Goal: Task Accomplishment & Management: Manage account settings

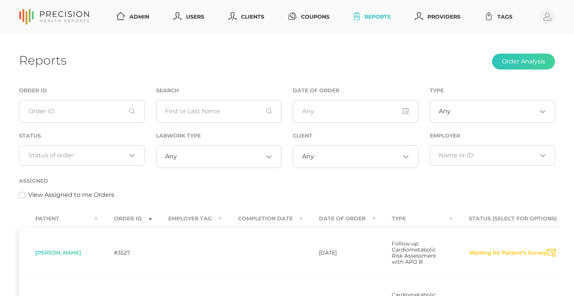
click at [82, 152] on input "Search for option" at bounding box center [77, 156] width 98 height 8
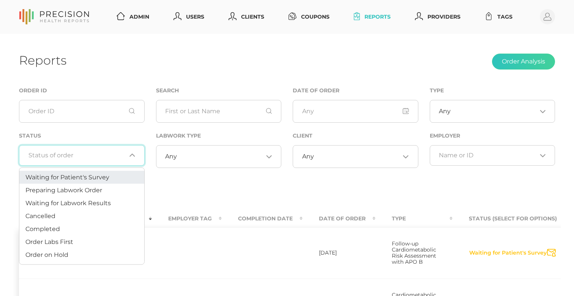
click at [72, 186] on span "Preparing Labwork Order" at bounding box center [63, 189] width 77 height 7
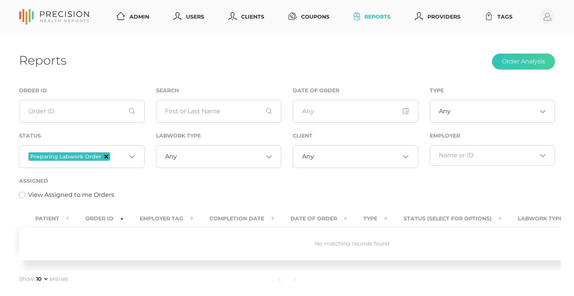
click at [105, 155] on icon "Deselect Preparing Labwork Order" at bounding box center [106, 157] width 4 height 4
click at [100, 158] on div "Loading..." at bounding box center [82, 155] width 126 height 21
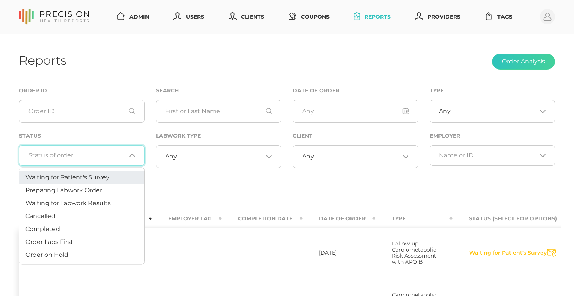
click at [91, 178] on span "Waiting for Patient's Survey" at bounding box center [67, 176] width 84 height 7
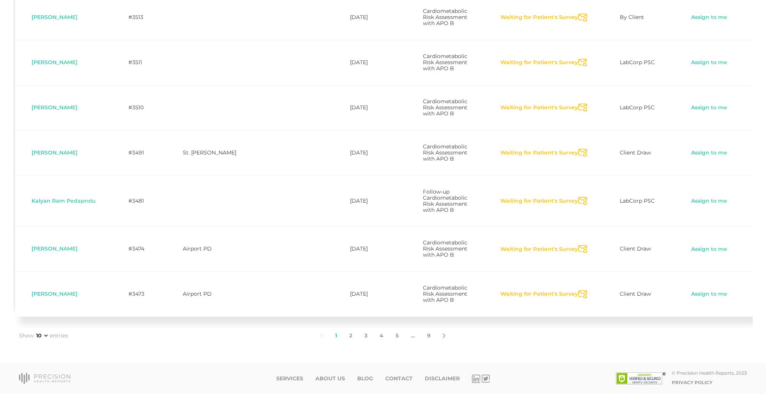
scroll to position [418, 0]
select select "75"
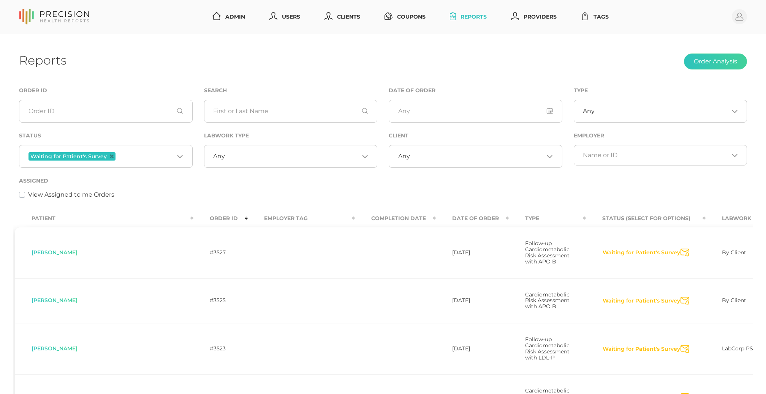
scroll to position [0, 0]
click at [111, 156] on icon "Deselect Waiting for Patient's Survey" at bounding box center [112, 157] width 4 height 4
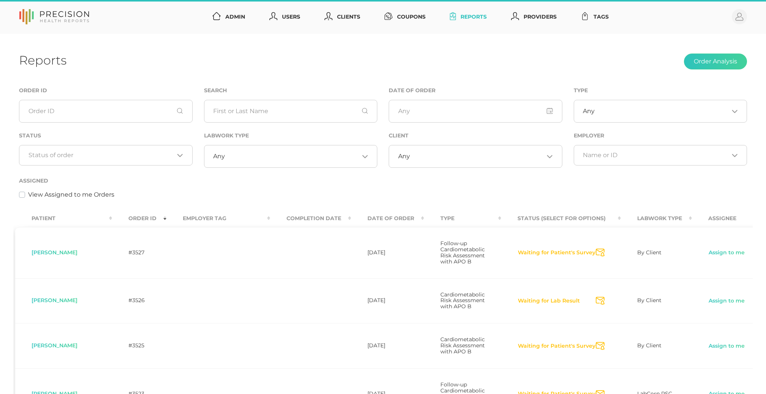
click at [465, 154] on input "Search for option" at bounding box center [477, 157] width 134 height 8
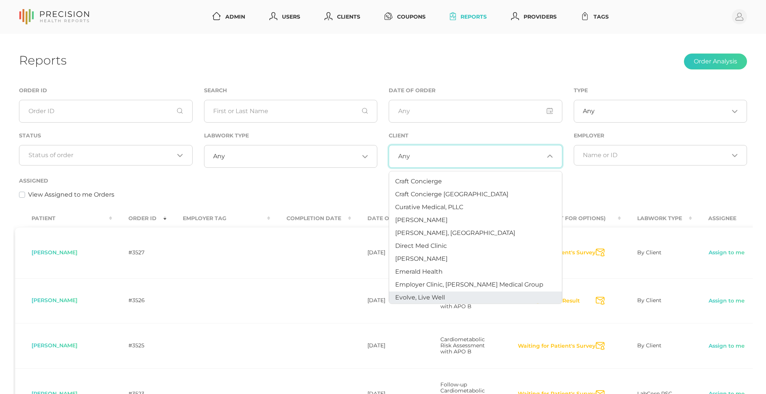
scroll to position [90, 0]
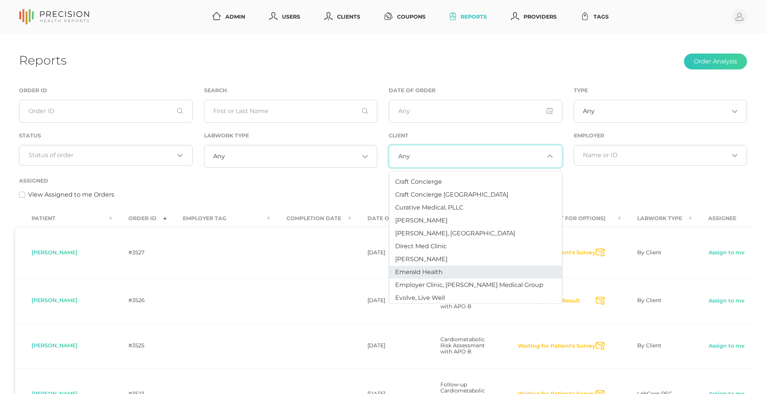
click at [444, 271] on li "Emerald Health" at bounding box center [475, 272] width 173 height 13
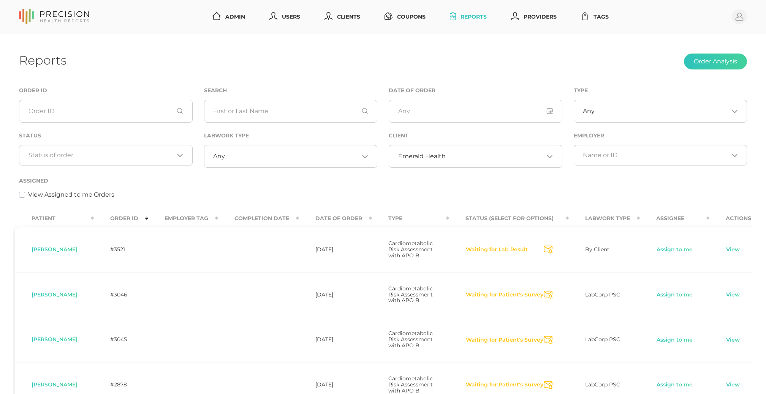
scroll to position [0, 0]
click at [442, 163] on div "Emerald Health Loading..." at bounding box center [476, 156] width 174 height 23
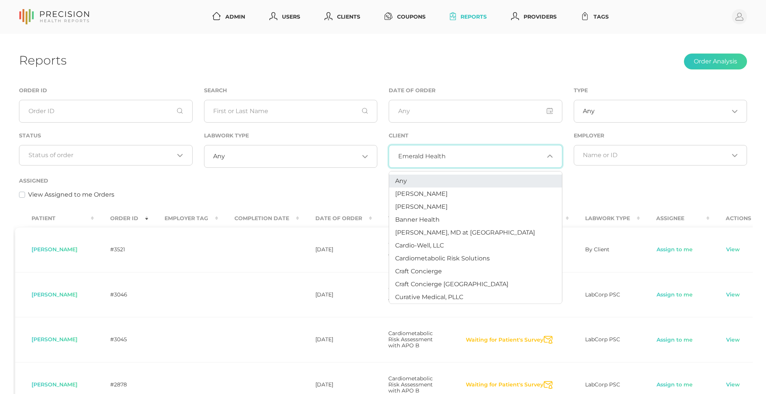
click at [408, 178] on li "Any" at bounding box center [475, 181] width 173 height 13
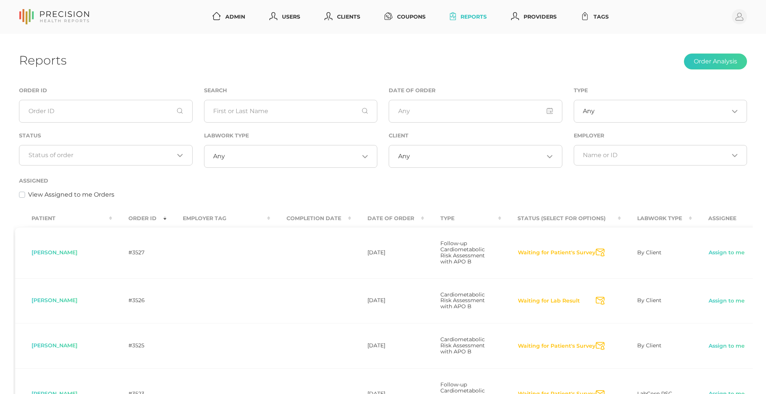
click at [57, 154] on input "Search for option" at bounding box center [101, 156] width 146 height 8
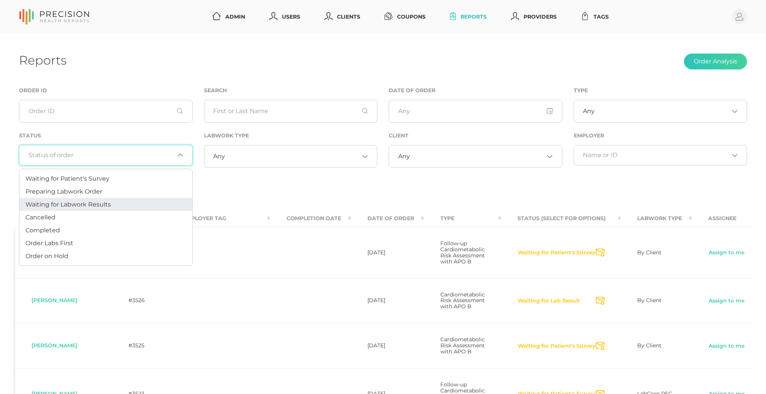
click at [60, 204] on span "Waiting for Labwork Results" at bounding box center [67, 204] width 85 height 7
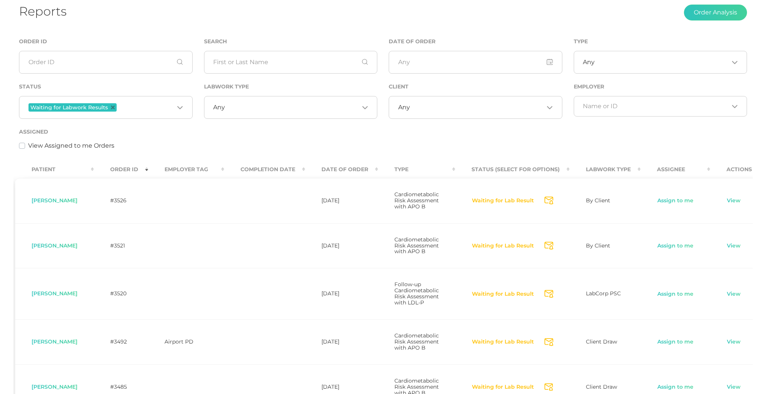
scroll to position [38, 0]
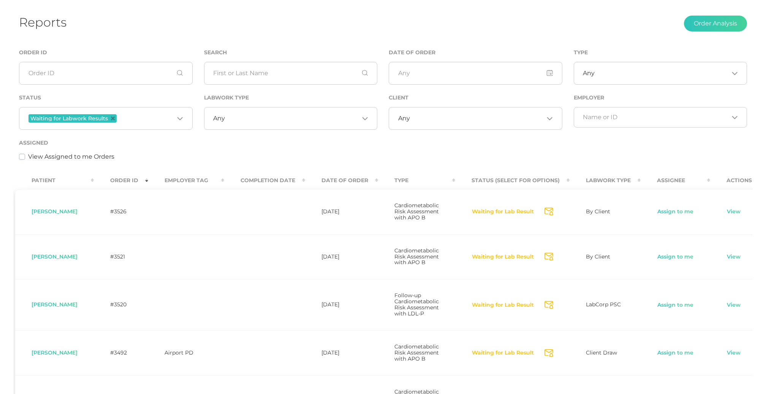
click at [141, 119] on input "Search for option" at bounding box center [146, 119] width 56 height 10
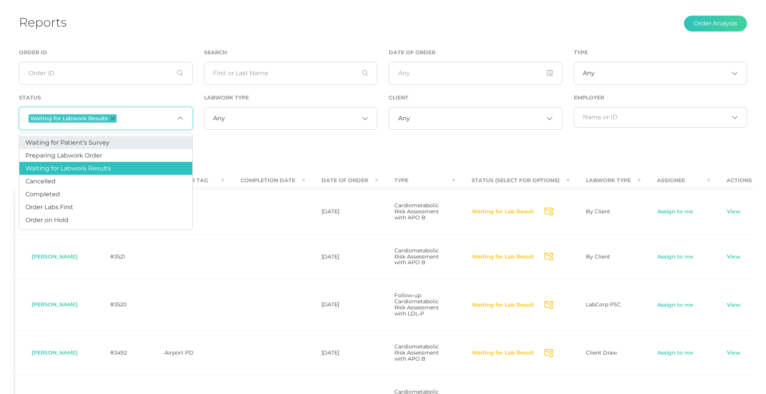
click at [109, 141] on span "Waiting for Patient's Survey" at bounding box center [67, 142] width 84 height 7
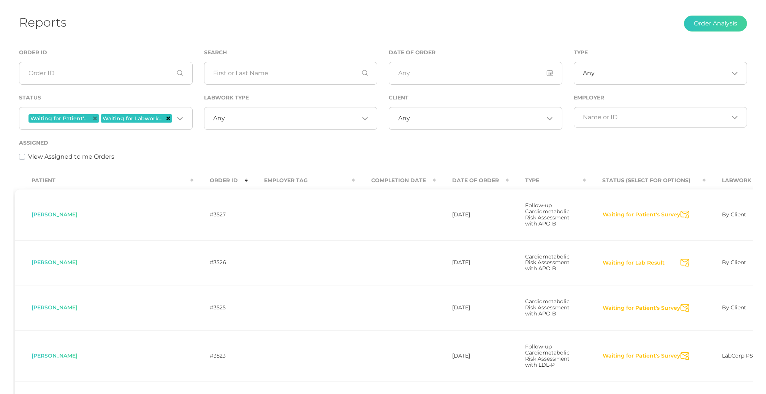
click at [169, 120] on icon "Deselect Waiting for Labwork Results" at bounding box center [168, 119] width 4 height 4
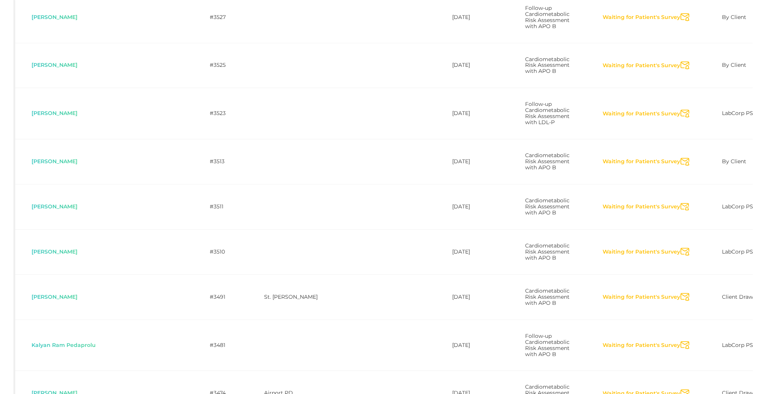
scroll to position [239, 0]
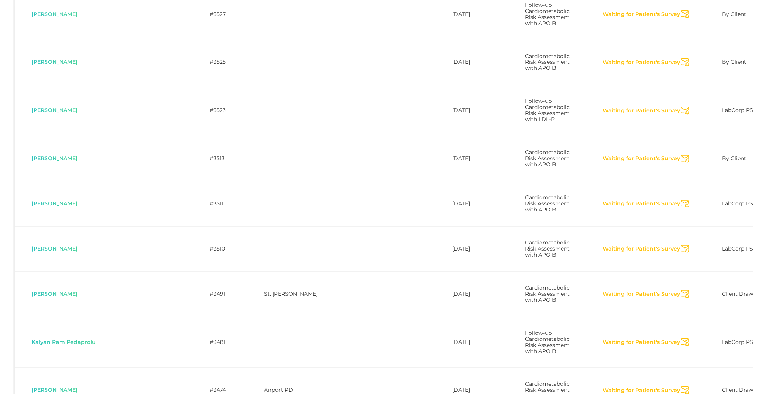
click at [574, 115] on icon "Send Notification" at bounding box center [684, 111] width 9 height 8
click at [574, 163] on icon "Send Notification" at bounding box center [684, 159] width 9 height 8
click at [574, 208] on icon "Send Notification" at bounding box center [684, 204] width 9 height 8
click at [574, 253] on icon "Send Notification" at bounding box center [684, 249] width 9 height 8
click at [574, 296] on icon "Send Notification" at bounding box center [684, 294] width 9 height 8
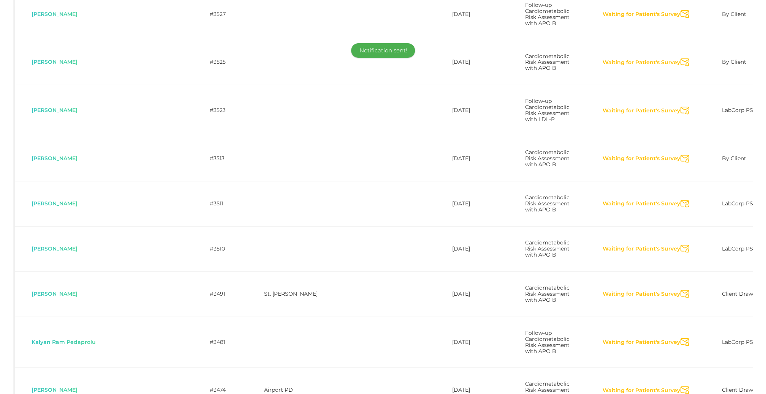
click at [574, 296] on icon "Send Notification" at bounding box center [684, 342] width 9 height 8
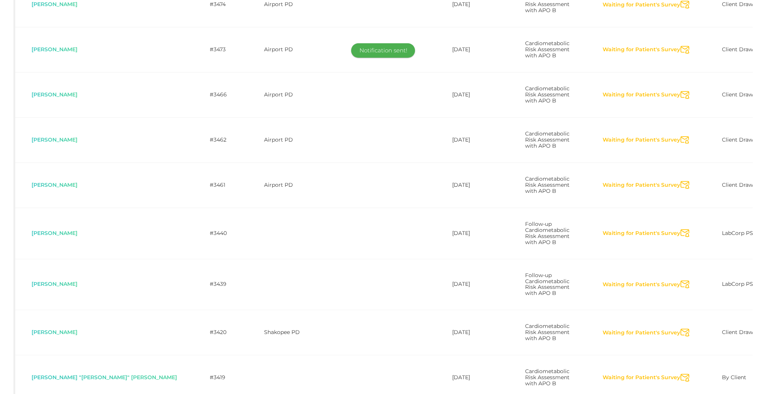
scroll to position [644, 0]
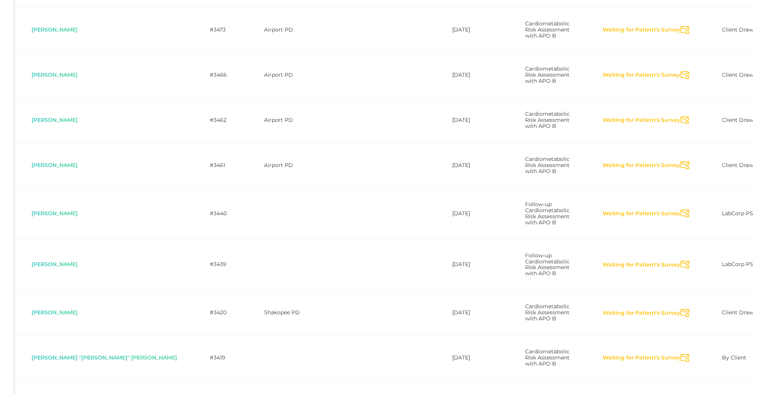
click at [574, 34] on icon "Send Notification" at bounding box center [684, 30] width 9 height 8
click at [574, 79] on icon "Send Notification" at bounding box center [684, 75] width 9 height 8
click at [574, 125] on icon "Send Notification" at bounding box center [684, 121] width 9 height 8
click at [574, 169] on icon "Send Notification" at bounding box center [684, 165] width 9 height 8
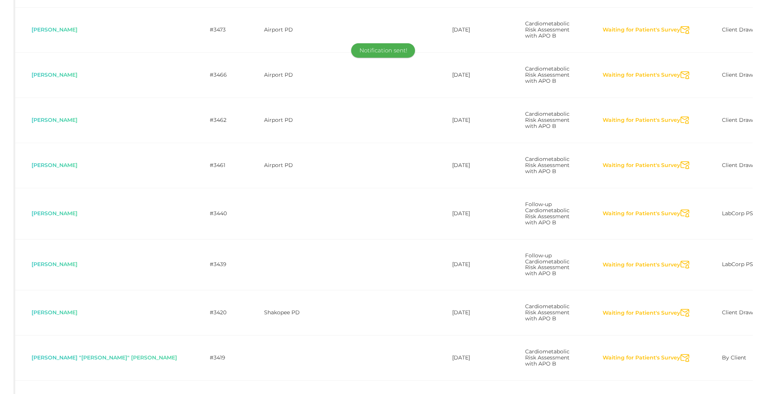
click at [574, 218] on icon "Send Notification" at bounding box center [684, 214] width 9 height 8
click at [574, 269] on icon "Send Notification" at bounding box center [684, 265] width 9 height 8
click at [574, 296] on icon "Send Notification" at bounding box center [684, 313] width 9 height 8
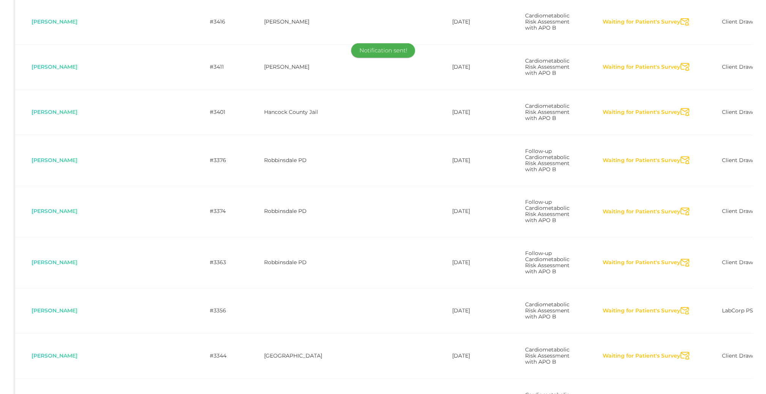
scroll to position [1035, 0]
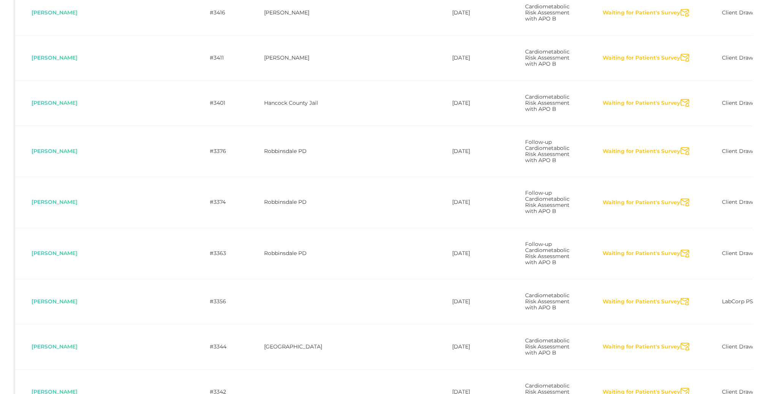
click at [574, 17] on icon "Send Notification" at bounding box center [684, 13] width 9 height 8
click at [574, 62] on icon "Send Notification" at bounding box center [684, 58] width 9 height 8
click at [574, 107] on icon "Send Notification" at bounding box center [684, 103] width 9 height 8
click at [574, 155] on icon "Send Notification" at bounding box center [684, 151] width 9 height 8
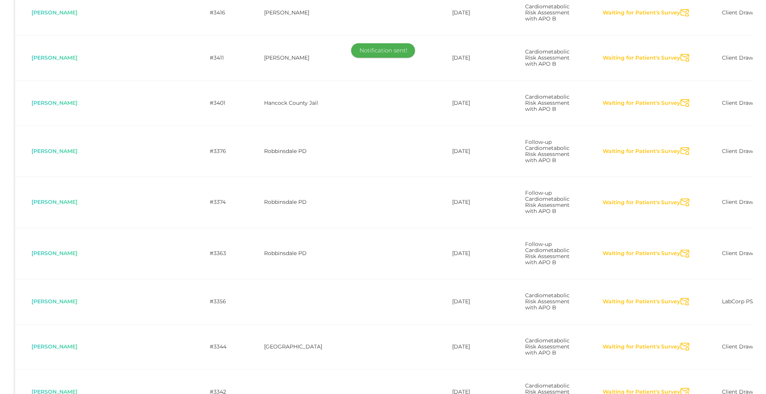
click at [574, 207] on icon "Send Notification" at bounding box center [684, 203] width 9 height 8
click at [574, 258] on icon "Send Notification" at bounding box center [684, 254] width 9 height 8
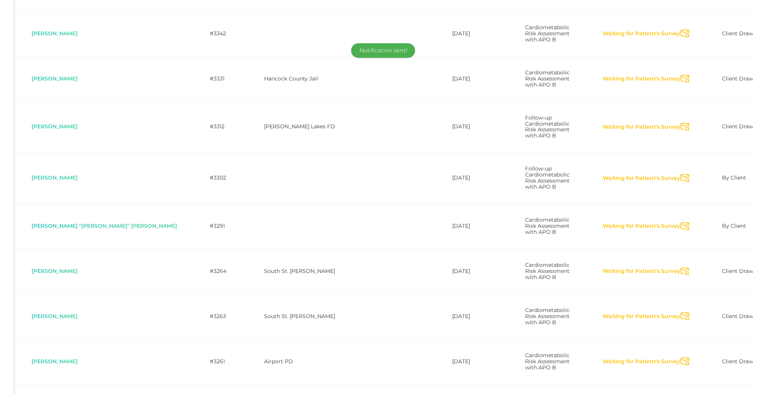
scroll to position [1406, 0]
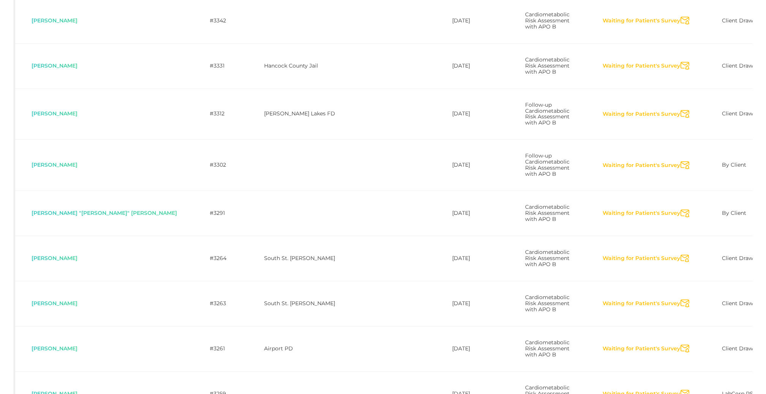
click at [574, 25] on icon "Send Notification" at bounding box center [684, 21] width 9 height 8
click at [574, 70] on icon "Send Notification" at bounding box center [684, 66] width 9 height 8
click at [574, 118] on icon "Send Notification" at bounding box center [684, 114] width 9 height 8
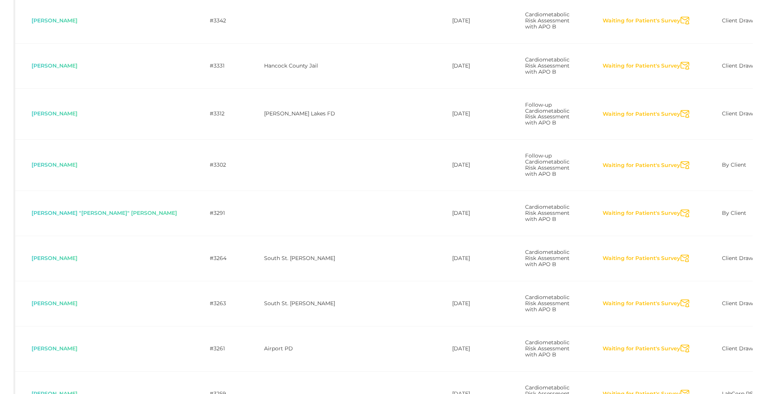
click at [574, 218] on icon "Send Notification" at bounding box center [684, 214] width 9 height 8
click at [574, 263] on icon "Send Notification" at bounding box center [684, 259] width 9 height 8
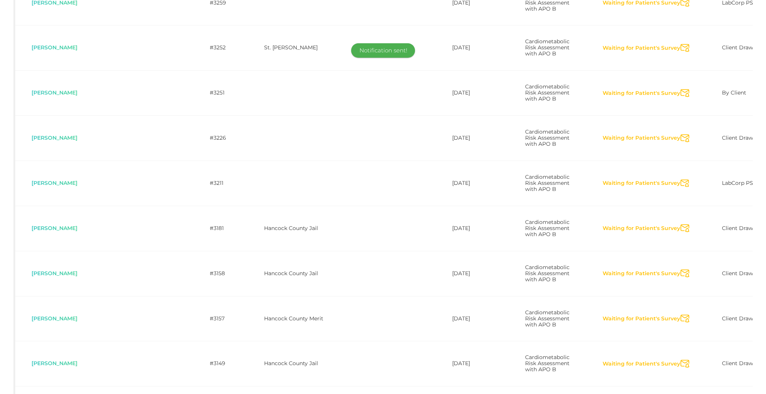
scroll to position [1799, 0]
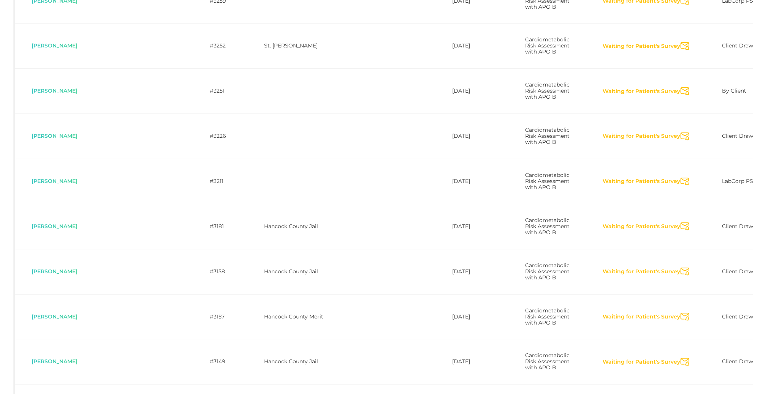
click at [574, 5] on icon "Send Notification" at bounding box center [684, 1] width 9 height 8
click at [574, 50] on icon "Send Notification" at bounding box center [684, 46] width 9 height 8
click at [574, 95] on icon "Send Notification" at bounding box center [684, 91] width 9 height 8
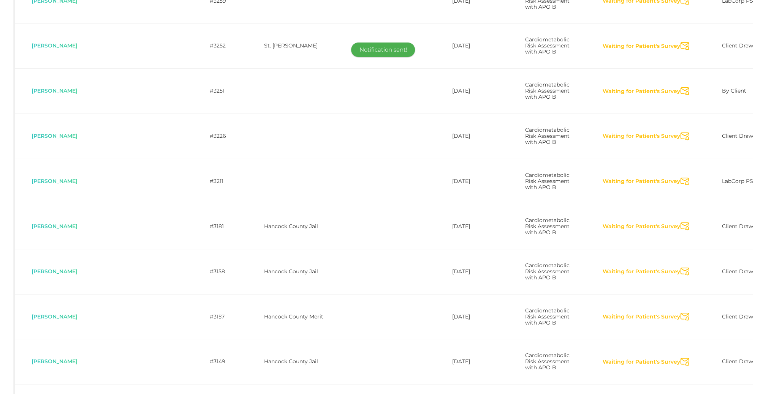
click at [574, 141] on icon "Send Notification" at bounding box center [684, 137] width 9 height 8
click at [574, 186] on icon "Send Notification" at bounding box center [684, 182] width 9 height 8
click at [574, 231] on icon "Send Notification" at bounding box center [684, 227] width 9 height 8
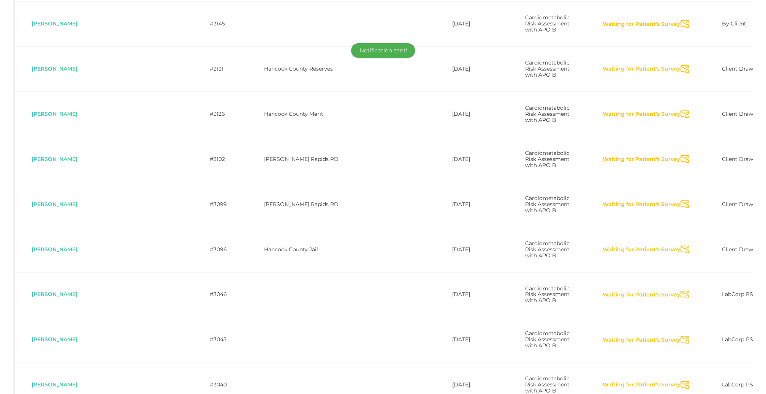
scroll to position [2193, 0]
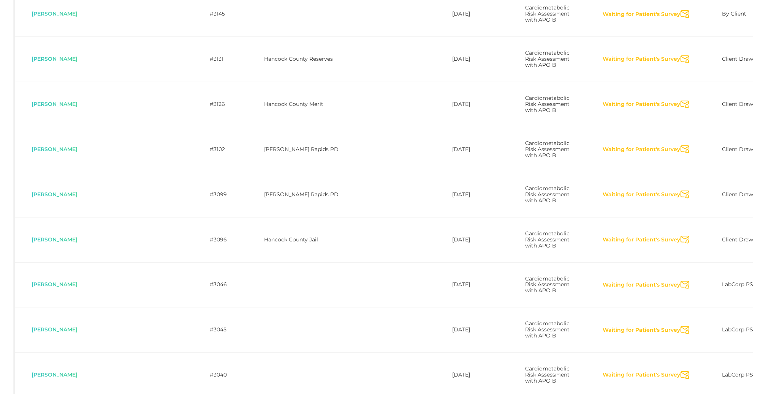
click at [574, 18] on icon "Send Notification" at bounding box center [684, 14] width 9 height 8
click at [574, 63] on icon "Send Notification" at bounding box center [684, 59] width 9 height 8
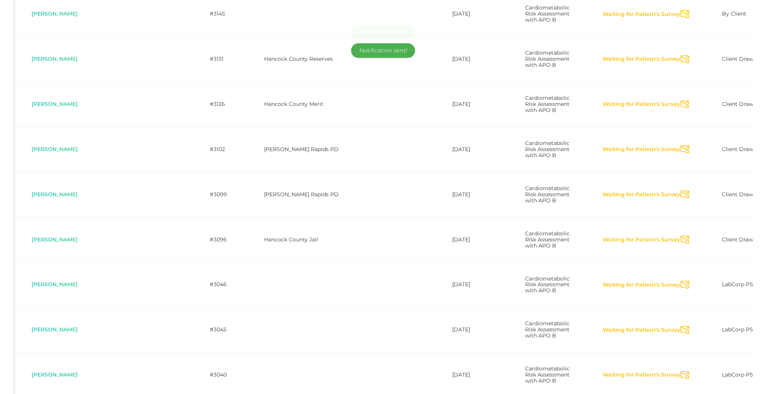
click at [574, 109] on icon "Send Notification" at bounding box center [684, 105] width 9 height 8
click at [574, 153] on icon "Send Notification" at bounding box center [684, 149] width 9 height 8
click at [574, 199] on icon "Send Notification" at bounding box center [684, 195] width 9 height 8
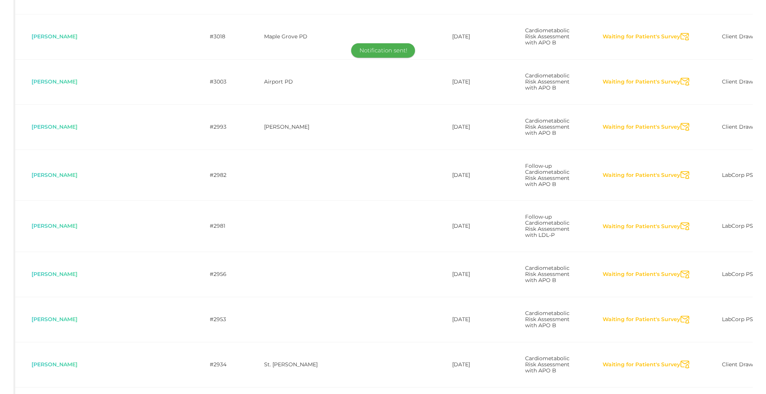
scroll to position [2578, 0]
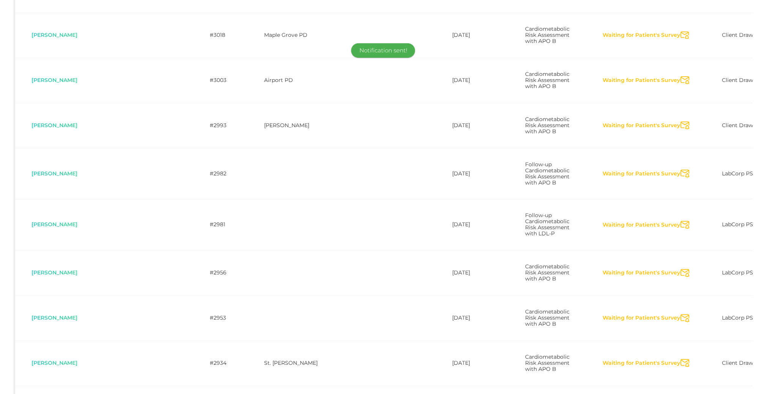
click at [574, 40] on icon "Send Notification" at bounding box center [684, 36] width 9 height 8
click at [574, 84] on icon "Send Notification" at bounding box center [684, 80] width 9 height 8
click at [574, 130] on icon "Send Notification" at bounding box center [684, 126] width 9 height 8
click at [574, 178] on icon "Send Notification" at bounding box center [684, 174] width 9 height 8
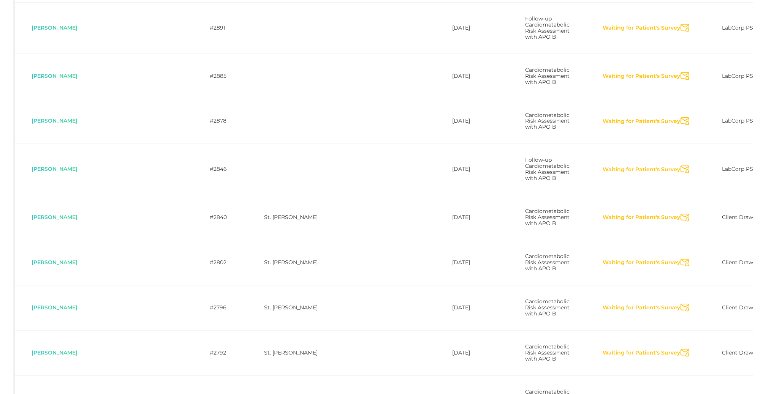
scroll to position [3002, 0]
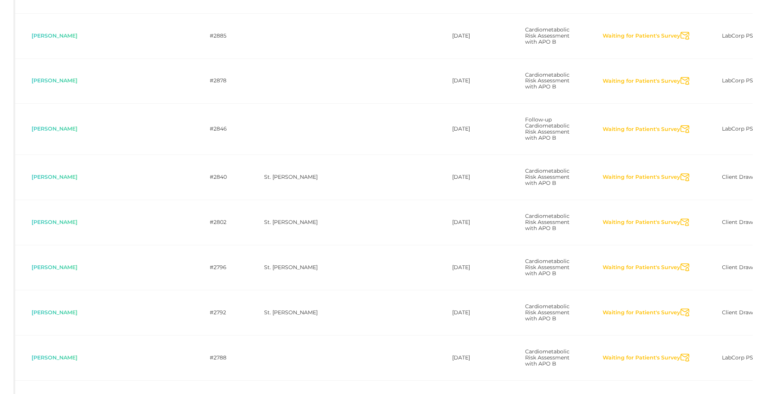
click at [574, 40] on icon "Send Notification" at bounding box center [684, 36] width 9 height 8
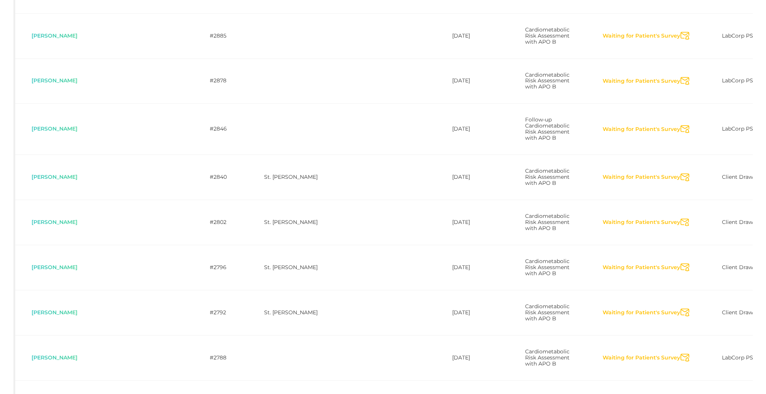
click at [574, 85] on icon "Send Notification" at bounding box center [684, 81] width 9 height 8
click at [574, 133] on icon "Send Notification" at bounding box center [684, 129] width 9 height 8
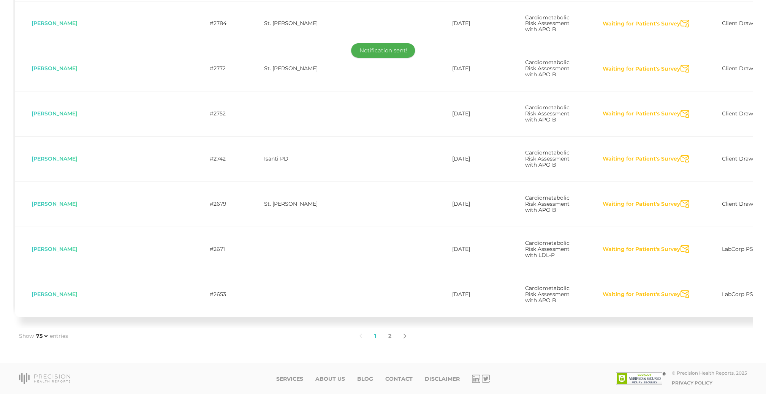
scroll to position [3410, 0]
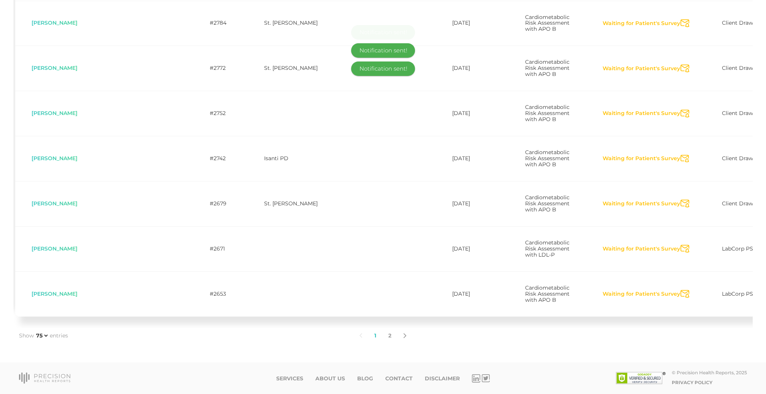
click at [574, 27] on icon "Send Notification" at bounding box center [684, 23] width 9 height 8
click at [574, 73] on icon "Send Notification" at bounding box center [684, 69] width 9 height 8
click at [574, 118] on icon "Send Notification" at bounding box center [684, 114] width 9 height 8
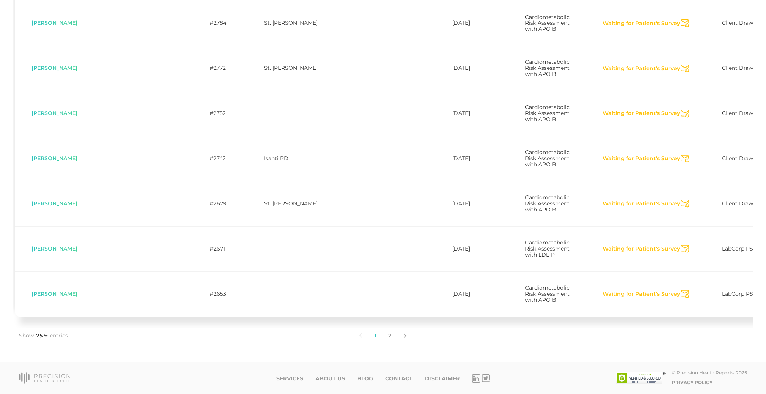
click at [574, 155] on icon "Send Notification" at bounding box center [684, 159] width 9 height 8
click at [574, 200] on icon "Send Notification" at bounding box center [684, 204] width 9 height 8
click at [574, 245] on icon "Send Notification" at bounding box center [684, 249] width 9 height 8
click at [574, 294] on icon "Send Notification" at bounding box center [684, 294] width 9 height 8
click at [392, 296] on link "2" at bounding box center [389, 336] width 15 height 16
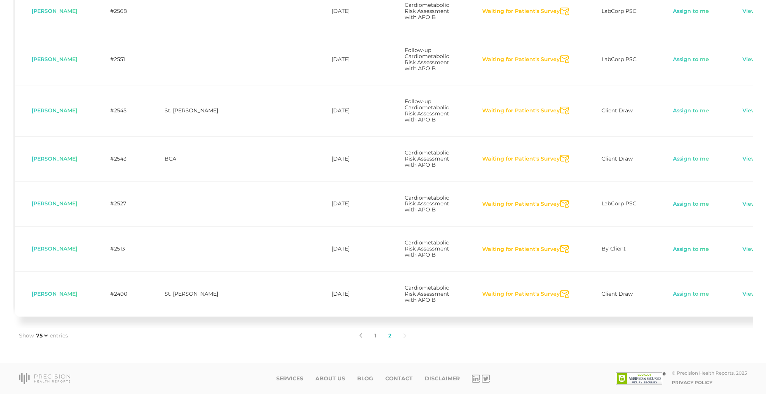
scroll to position [435, 0]
click at [574, 208] on link "View" at bounding box center [749, 205] width 14 height 8
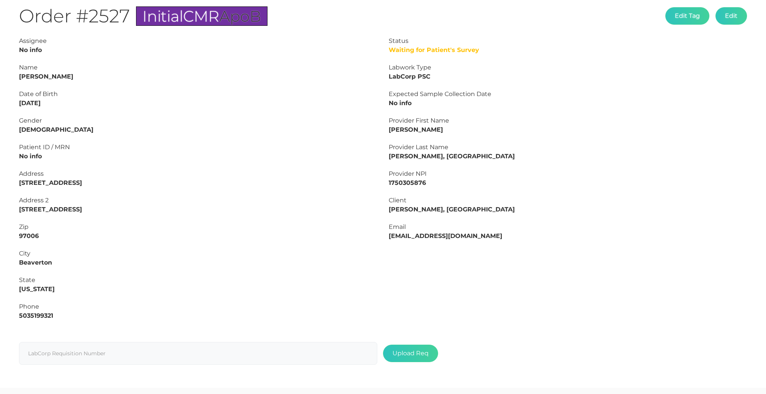
scroll to position [77, 0]
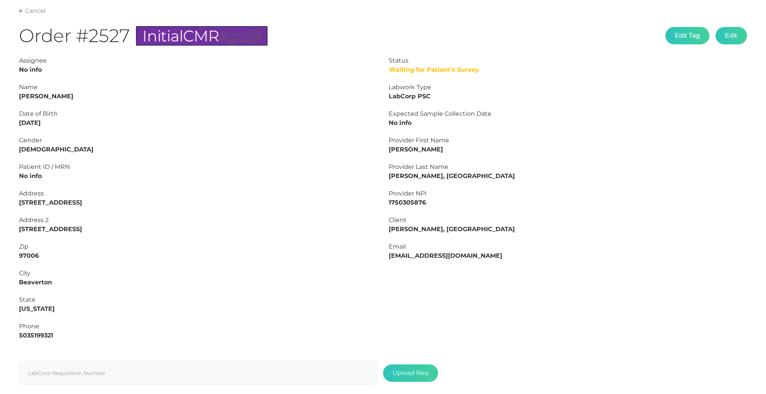
click at [31, 13] on link "Cancel" at bounding box center [32, 11] width 27 height 8
select select "75"
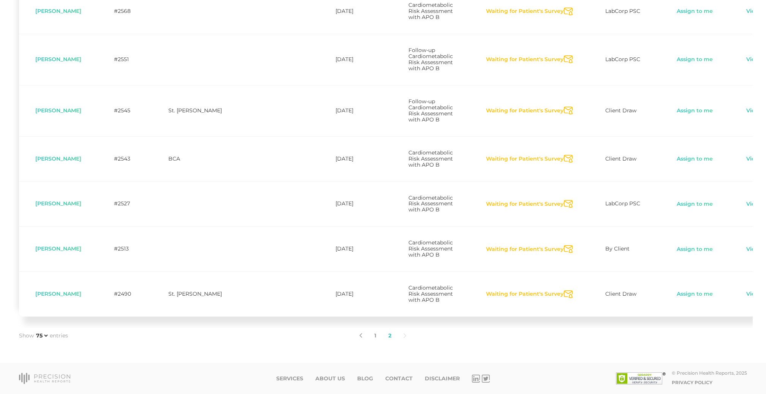
scroll to position [462, 0]
click at [493, 201] on button "Waiting for Patient's Survey" at bounding box center [524, 205] width 78 height 8
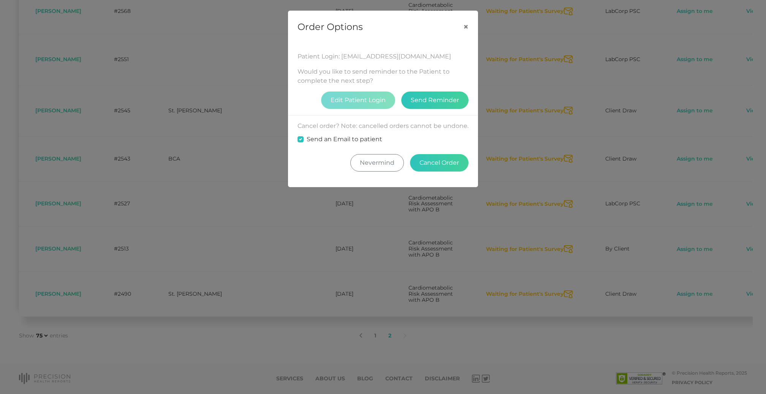
click at [359, 144] on label "Send an Email to patient" at bounding box center [345, 139] width 76 height 9
click at [304, 142] on input "Send an Email to patient" at bounding box center [300, 139] width 6 height 8
checkbox input "false"
click at [428, 172] on button "Cancel Order" at bounding box center [439, 162] width 58 height 17
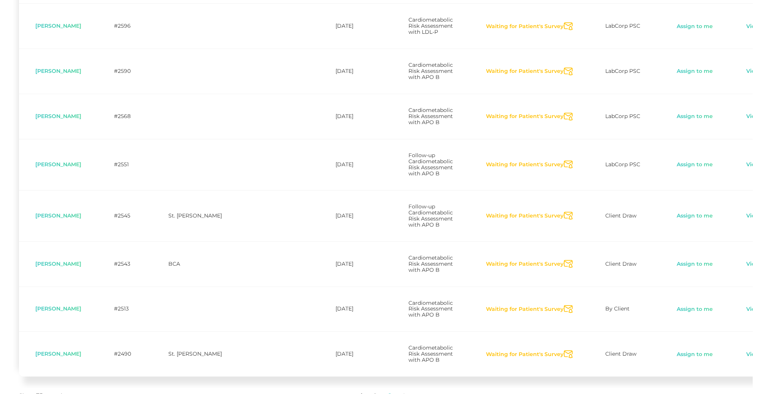
scroll to position [309, 0]
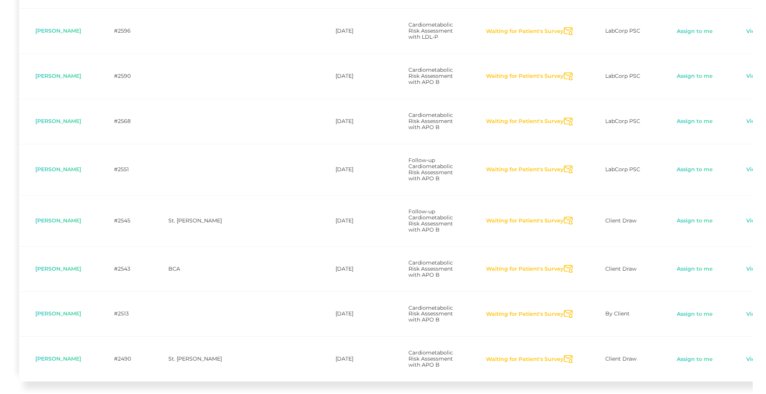
click at [564, 273] on icon "Send Notification" at bounding box center [568, 269] width 9 height 8
click at [564, 225] on icon "Send Notification" at bounding box center [568, 221] width 9 height 8
click at [564, 174] on icon "Send Notification" at bounding box center [568, 170] width 9 height 8
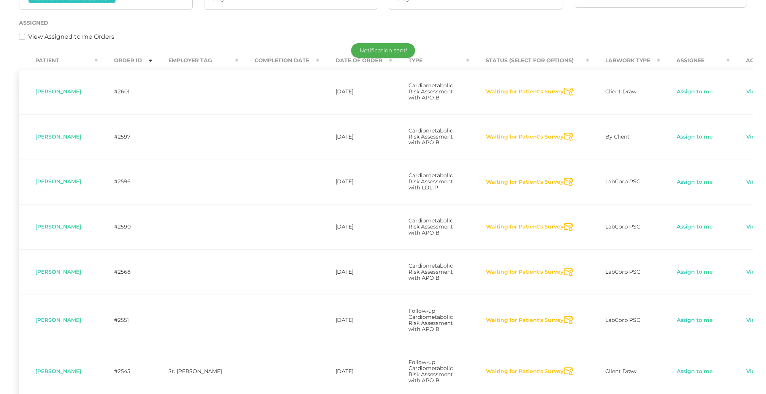
scroll to position [153, 0]
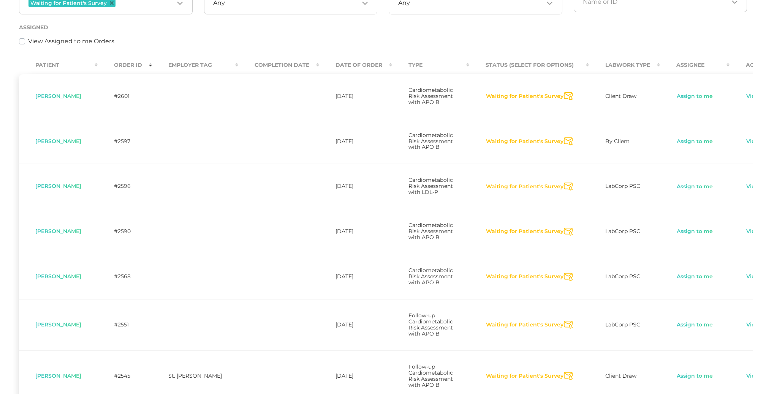
click at [564, 99] on icon "Send Notification" at bounding box center [568, 96] width 9 height 8
